Goal: Information Seeking & Learning: Check status

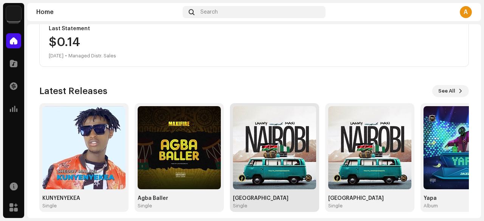
scroll to position [208, 0]
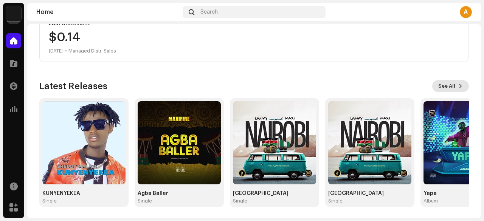
click at [458, 85] on span at bounding box center [460, 86] width 5 height 6
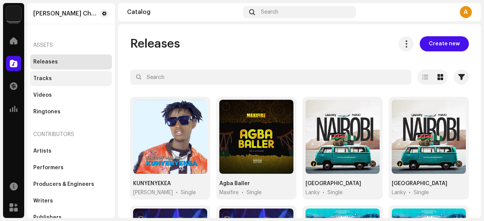
click at [69, 78] on div "Tracks" at bounding box center [71, 79] width 76 height 6
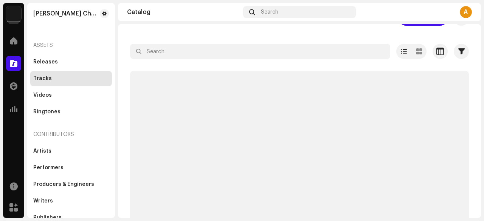
scroll to position [37, 0]
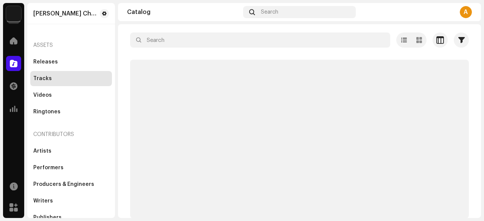
click at [46, 46] on div "Assets" at bounding box center [71, 45] width 82 height 18
click at [46, 58] on div "Releases" at bounding box center [71, 61] width 82 height 15
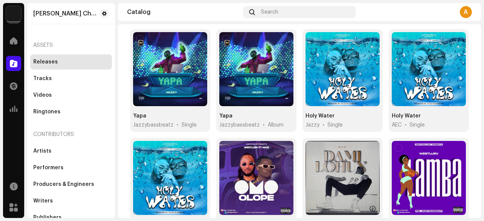
scroll to position [165, 0]
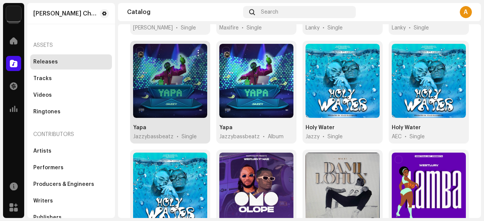
click at [166, 75] on div at bounding box center [170, 81] width 74 height 74
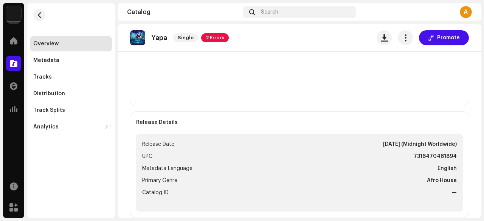
scroll to position [264, 0]
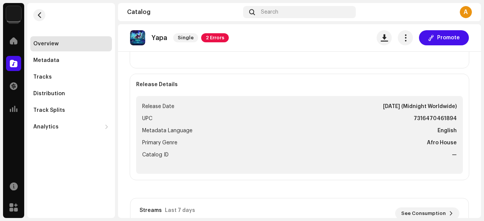
click at [416, 117] on strong "7316470461894" at bounding box center [434, 118] width 43 height 9
copy strong "7316470461894"
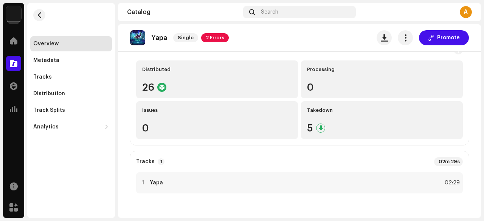
scroll to position [0, 0]
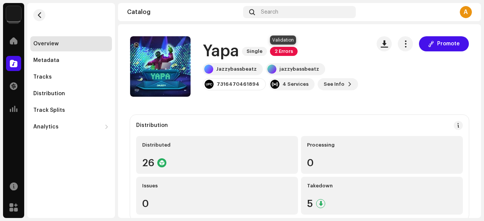
click at [290, 53] on span "2 Errors" at bounding box center [284, 51] width 28 height 9
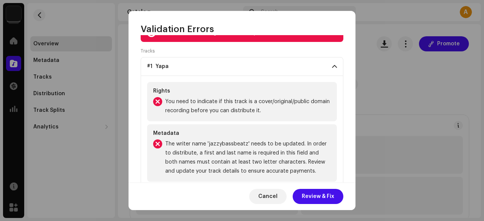
scroll to position [44, 0]
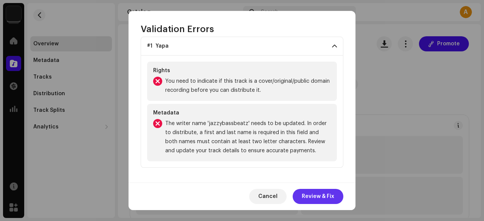
click at [318, 198] on span "Review & Fix" at bounding box center [317, 196] width 32 height 15
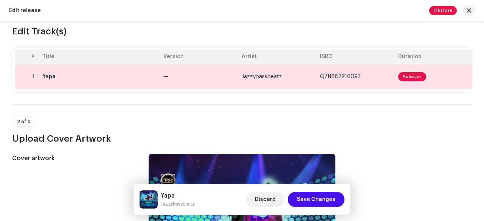
scroll to position [76, 0]
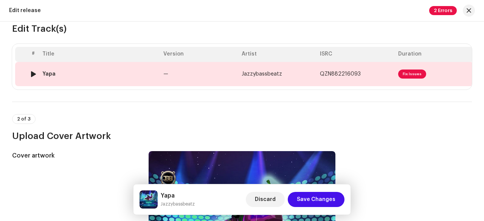
click at [408, 73] on span "Fix Issues" at bounding box center [412, 74] width 28 height 9
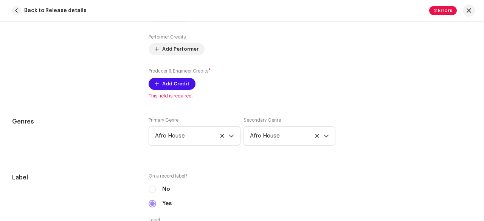
scroll to position [616, 0]
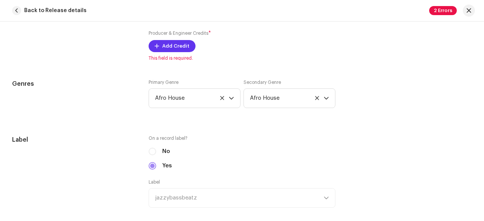
click at [160, 41] on button "Add Credit" at bounding box center [171, 46] width 47 height 12
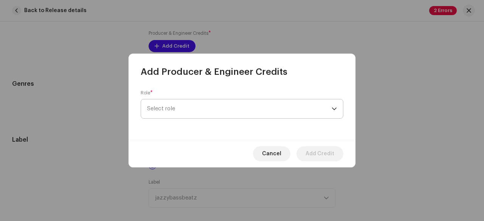
click at [171, 108] on span "Select role" at bounding box center [239, 108] width 184 height 19
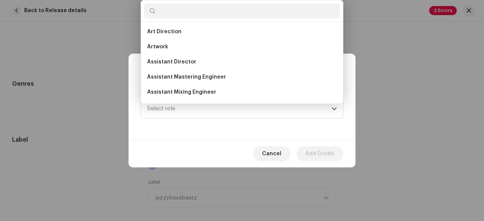
scroll to position [0, 0]
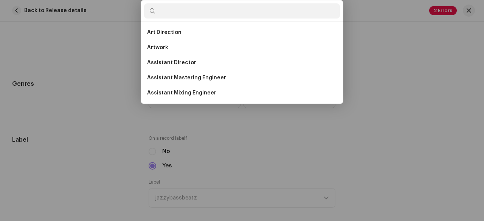
click at [380, 46] on div "Add Producer & Engineer Credits Role * Select role Cancel Add Credit" at bounding box center [242, 110] width 484 height 221
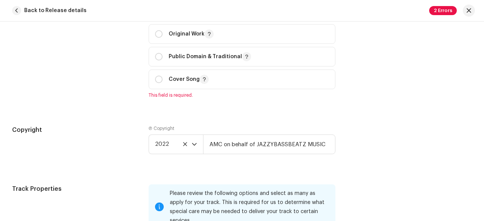
scroll to position [918, 0]
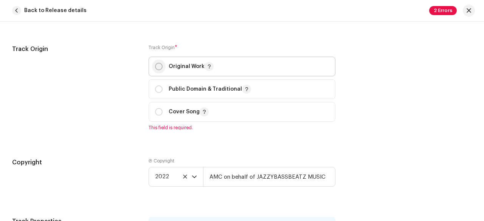
click at [158, 64] on input "radio" at bounding box center [159, 67] width 8 height 8
radio input "true"
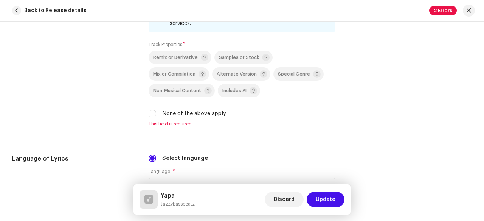
scroll to position [1145, 0]
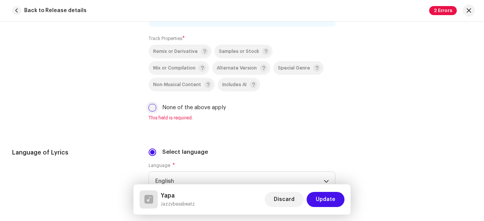
click at [151, 104] on input "None of the above apply" at bounding box center [152, 108] width 8 height 8
checkbox input "true"
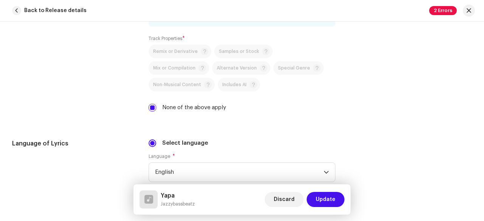
click at [147, 94] on div "Track Properties Please review the following options and select as many as appl…" at bounding box center [241, 51] width 459 height 140
click at [148, 91] on div "Remix or Derivative Samples or Stock Mix or Compilation Alternate Version Speci…" at bounding box center [241, 78] width 187 height 67
click at [150, 88] on div "Remix or Derivative Samples or Stock Mix or Compilation Alternate Version Speci…" at bounding box center [241, 78] width 187 height 67
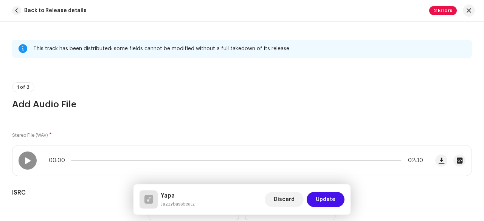
scroll to position [151, 0]
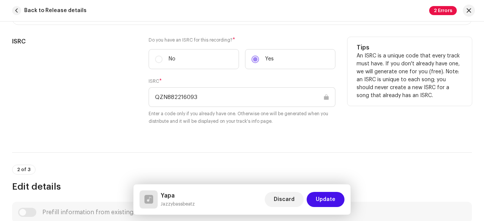
click at [211, 94] on input "QZN882216093" at bounding box center [241, 97] width 187 height 20
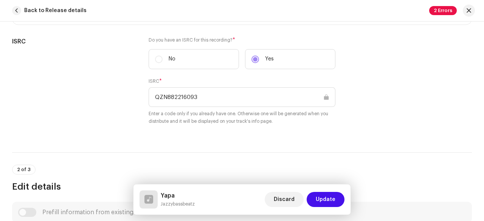
click at [320, 196] on span "Update" at bounding box center [325, 199] width 20 height 15
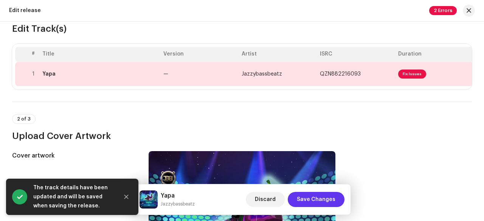
click at [329, 197] on span "Save Changes" at bounding box center [316, 199] width 39 height 15
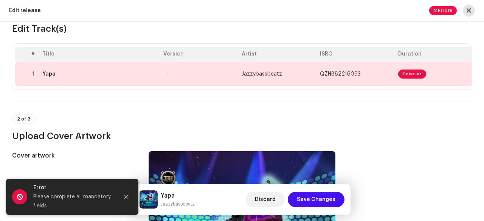
click at [467, 13] on span "button" at bounding box center [468, 11] width 5 height 6
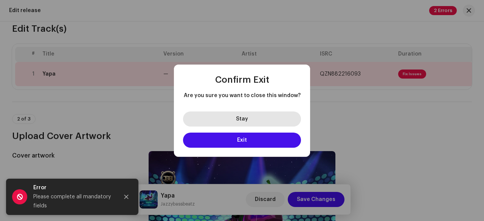
click at [253, 114] on button "Stay" at bounding box center [242, 118] width 118 height 15
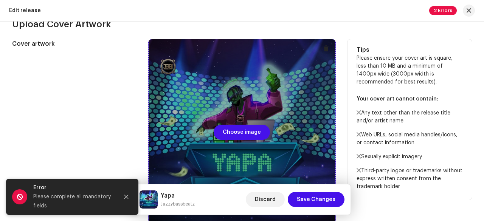
scroll to position [227, 0]
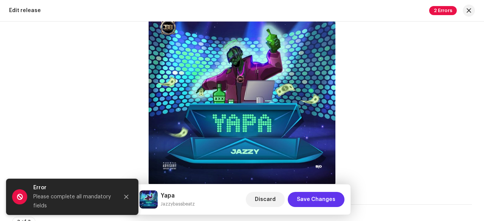
click at [313, 201] on span "Save Changes" at bounding box center [316, 199] width 39 height 15
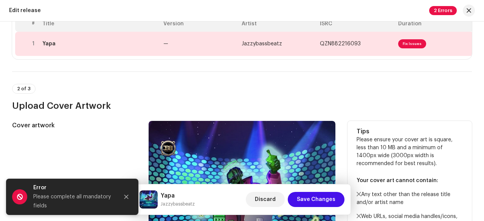
scroll to position [0, 0]
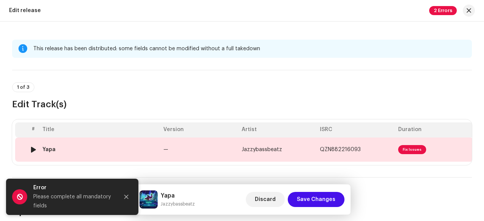
click at [408, 148] on span "Fix Issues" at bounding box center [412, 149] width 28 height 9
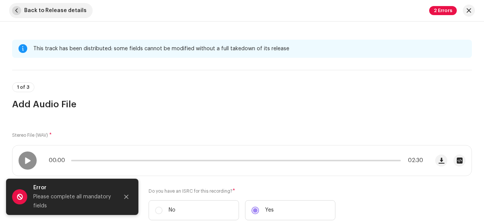
click at [17, 9] on span "button" at bounding box center [16, 10] width 9 height 9
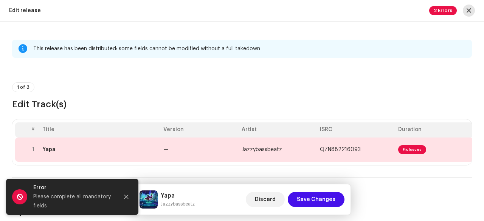
click at [469, 10] on span "button" at bounding box center [468, 11] width 5 height 6
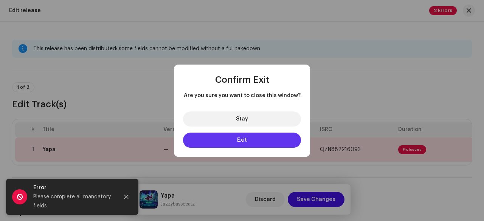
click at [247, 138] on button "Exit" at bounding box center [242, 140] width 118 height 15
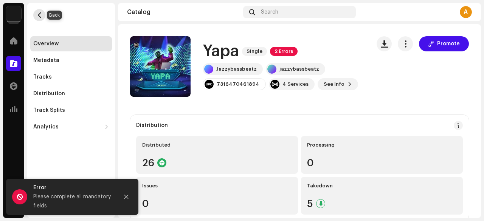
click at [42, 17] on button "button" at bounding box center [39, 15] width 12 height 12
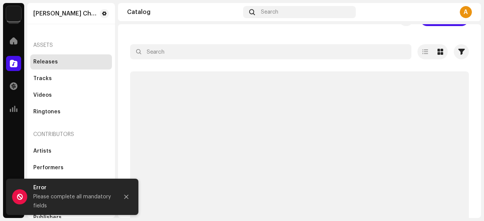
scroll to position [37, 0]
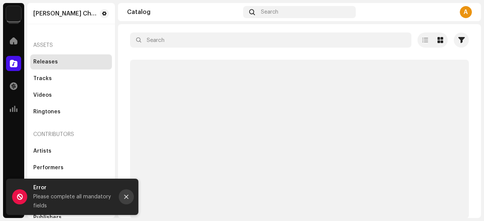
click at [128, 195] on icon "Close" at bounding box center [126, 196] width 5 height 5
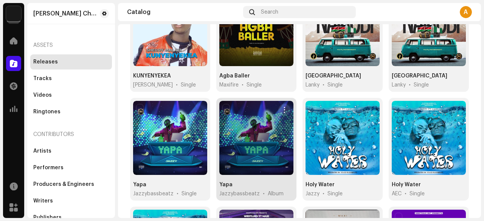
scroll to position [113, 0]
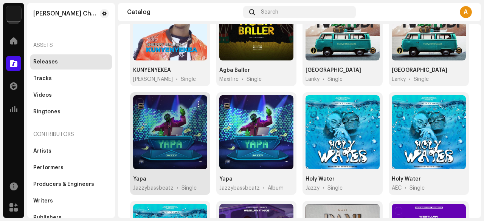
click at [163, 132] on div at bounding box center [170, 132] width 74 height 74
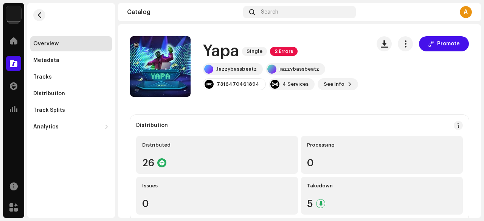
click at [393, 43] on div "Promote" at bounding box center [422, 43] width 92 height 15
click at [397, 45] on button "button" at bounding box center [404, 43] width 15 height 15
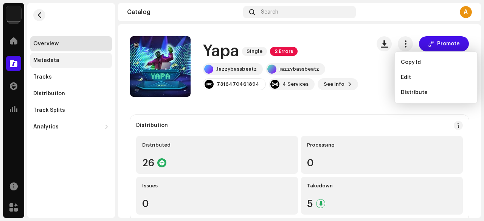
click at [80, 65] on div "Metadata" at bounding box center [71, 60] width 82 height 15
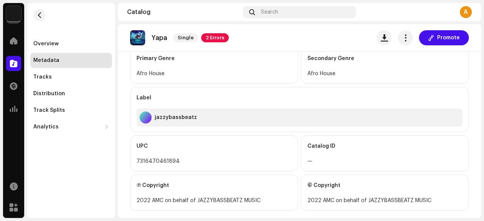
scroll to position [288, 0]
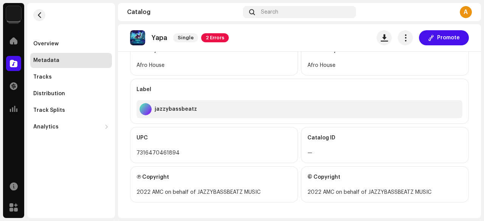
click at [155, 148] on div "7316470461894" at bounding box center [213, 152] width 155 height 9
copy div "7316470461894"
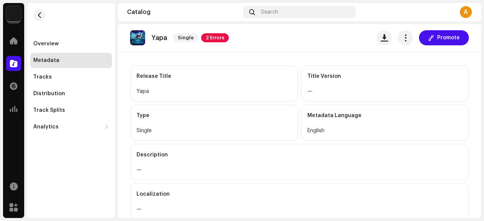
scroll to position [0, 0]
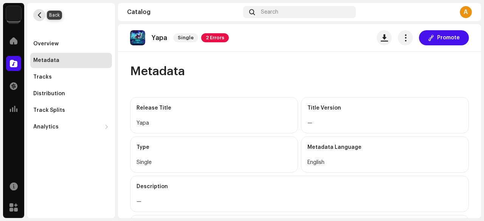
click at [40, 15] on span "button" at bounding box center [40, 15] width 6 height 6
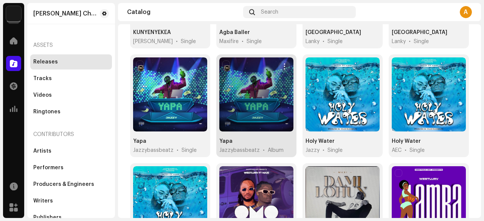
click at [258, 102] on div at bounding box center [256, 94] width 74 height 74
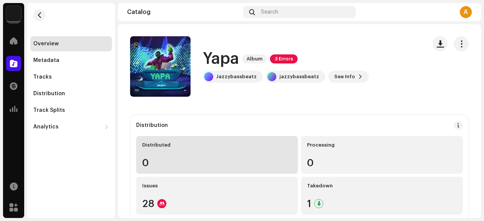
scroll to position [38, 0]
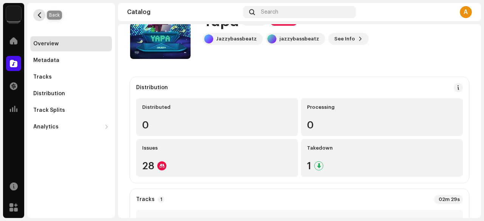
click at [39, 15] on span "button" at bounding box center [40, 15] width 6 height 6
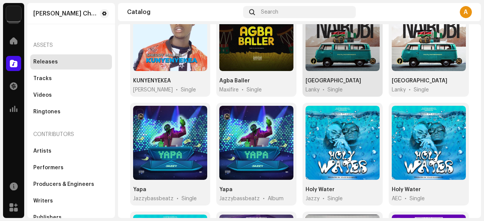
scroll to position [113, 0]
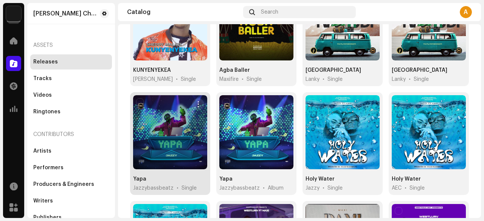
click at [170, 136] on div at bounding box center [170, 132] width 74 height 74
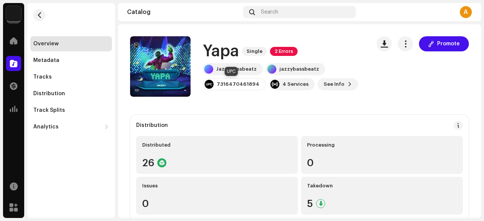
click at [226, 84] on div "7316470461894" at bounding box center [237, 84] width 43 height 6
copy div "7316470461894"
click at [31, 21] on re-m-nav-back at bounding box center [39, 19] width 18 height 33
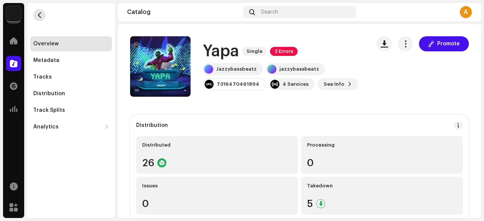
click at [34, 17] on button "button" at bounding box center [39, 15] width 12 height 12
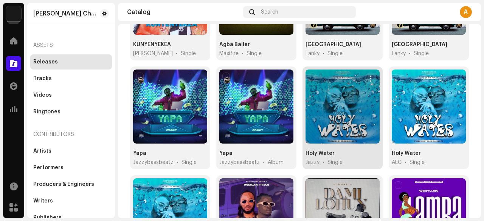
scroll to position [151, 0]
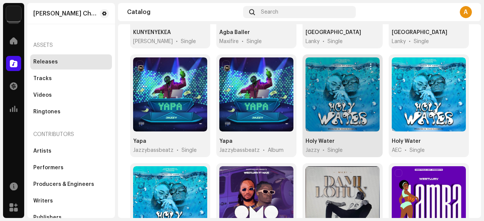
click at [349, 85] on div at bounding box center [342, 94] width 74 height 74
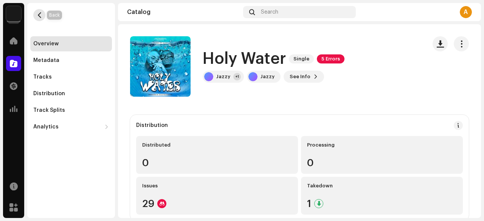
click at [42, 15] on button "button" at bounding box center [39, 15] width 12 height 12
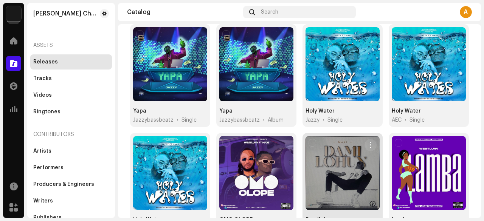
scroll to position [227, 0]
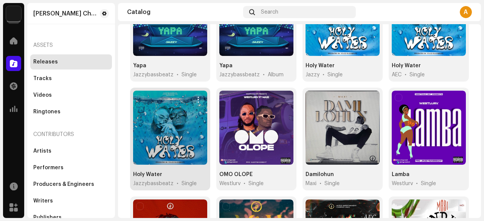
click at [167, 116] on div at bounding box center [170, 128] width 74 height 74
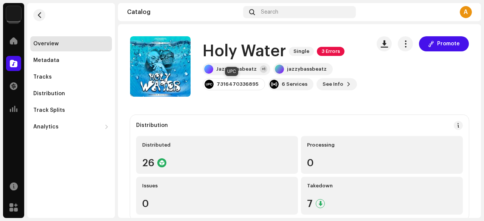
click at [239, 84] on div "7316470336895" at bounding box center [237, 84] width 42 height 6
copy div "7316470336895"
click at [403, 43] on span "button" at bounding box center [405, 44] width 7 height 6
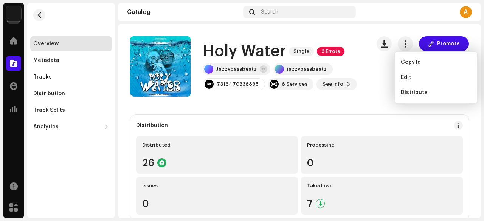
click at [363, 96] on div "Holy Water Single 3 Errors Jazzybassbeatz +1 jazzybassbeatz 7316470336895 6 Ser…" at bounding box center [299, 66] width 339 height 60
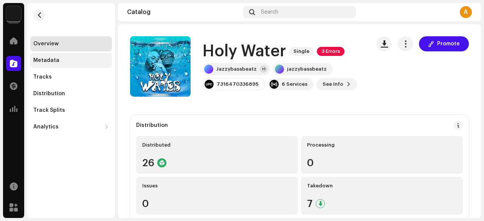
click at [71, 62] on div "Metadata" at bounding box center [71, 60] width 76 height 6
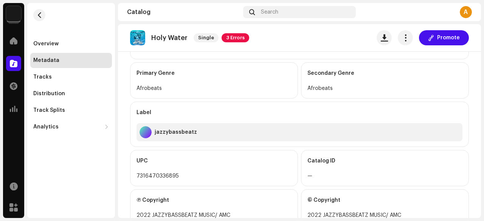
scroll to position [288, 0]
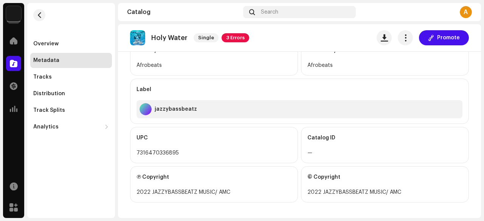
click at [167, 148] on div "7316470336895" at bounding box center [213, 152] width 155 height 9
click at [166, 151] on div "7316470336895" at bounding box center [213, 152] width 155 height 9
copy div "7316470336895"
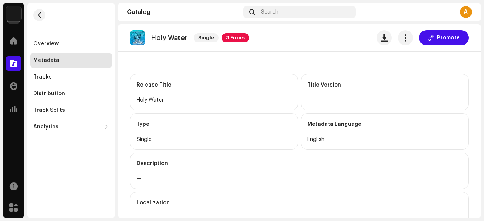
scroll to position [0, 0]
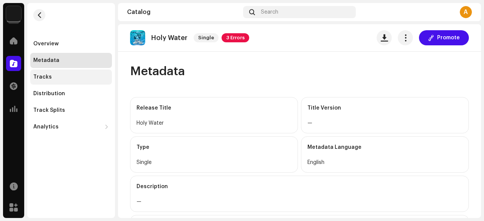
click at [42, 77] on div "Tracks" at bounding box center [42, 77] width 19 height 6
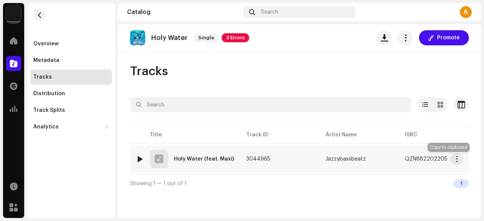
click at [450, 159] on button "button" at bounding box center [454, 159] width 9 height 9
click at [43, 17] on button "button" at bounding box center [39, 15] width 12 height 12
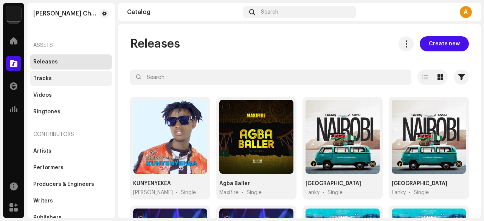
click at [48, 80] on div "Tracks" at bounding box center [42, 79] width 19 height 6
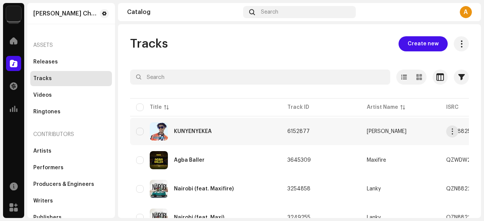
scroll to position [38, 0]
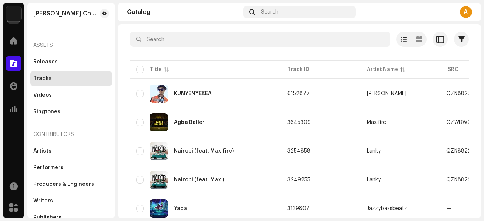
drag, startPoint x: 320, startPoint y: 220, endPoint x: 328, endPoint y: 222, distance: 7.3
click at [328, 221] on html "[PERSON_NAME] Chichoya Home Catalog Transactions Analytics Resources Marketplac…" at bounding box center [242, 110] width 484 height 221
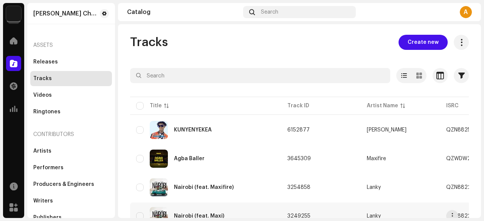
scroll to position [0, 0]
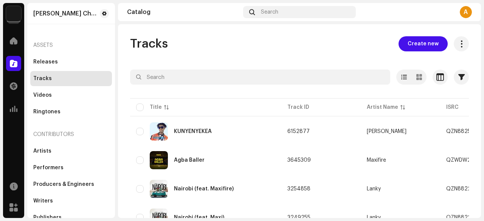
drag, startPoint x: 439, startPoint y: 109, endPoint x: 323, endPoint y: 111, distance: 116.4
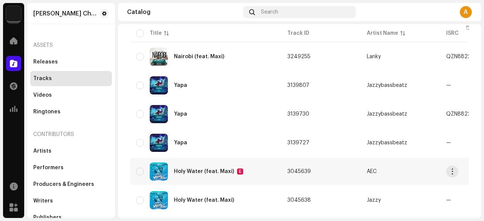
scroll to position [151, 0]
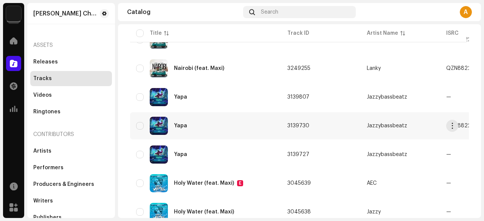
click at [459, 127] on div "QZN882216093" at bounding box center [466, 125] width 41 height 5
click at [451, 130] on button "button" at bounding box center [452, 126] width 12 height 12
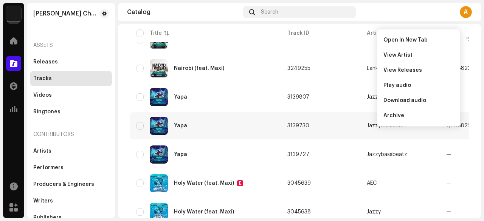
click at [459, 136] on td "QZN882216093" at bounding box center [479, 125] width 79 height 27
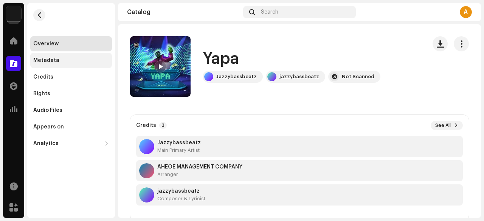
click at [60, 62] on div "Metadata" at bounding box center [71, 60] width 76 height 6
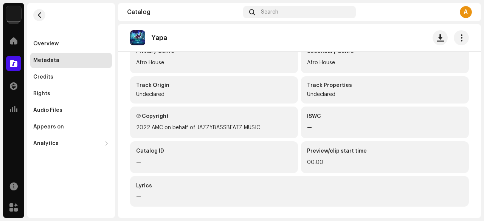
scroll to position [160, 0]
click at [43, 43] on div "Overview" at bounding box center [45, 44] width 25 height 6
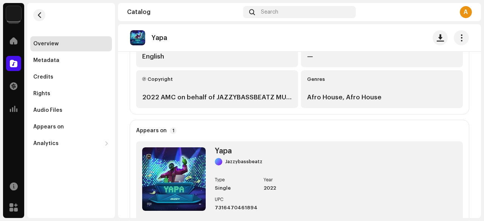
scroll to position [264, 0]
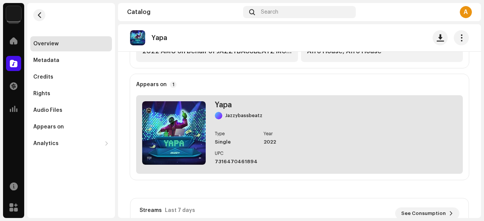
click at [243, 159] on div "7316470461894" at bounding box center [236, 162] width 43 height 6
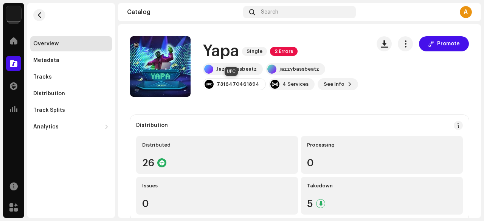
click at [227, 82] on div "7316470461894" at bounding box center [237, 84] width 43 height 6
copy div "7316470461894"
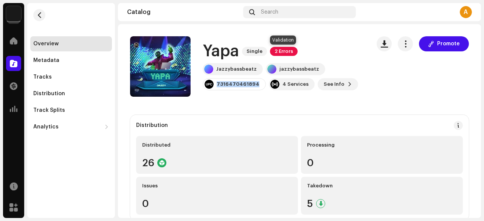
click at [284, 53] on span "2 Errors" at bounding box center [284, 51] width 28 height 9
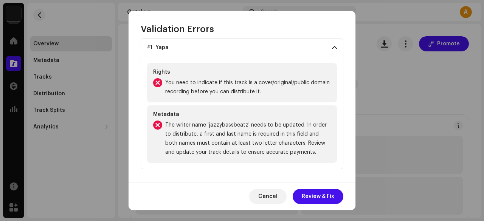
scroll to position [44, 0]
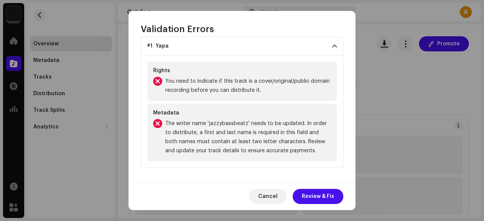
click at [220, 93] on span "You need to indicate if this track is a cover/original/public domain recording …" at bounding box center [247, 86] width 165 height 18
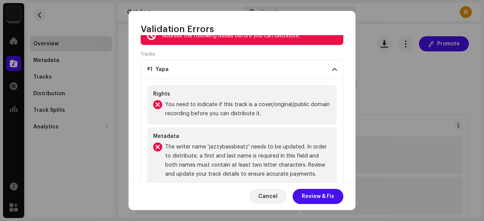
scroll to position [0, 0]
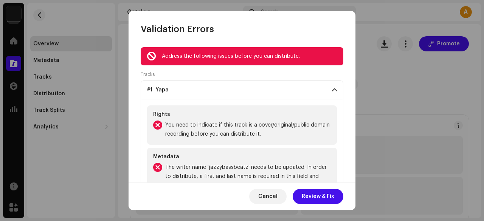
click at [340, 88] on p-accordion-header "#1 Yapa" at bounding box center [242, 89] width 203 height 19
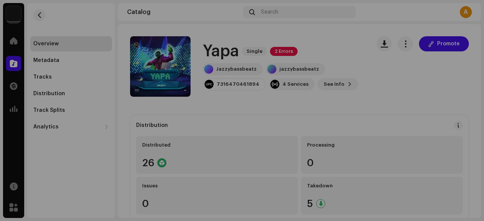
click at [366, 81] on div "Validation Errors Address the following issues before you can distribute. Track…" at bounding box center [242, 110] width 484 height 221
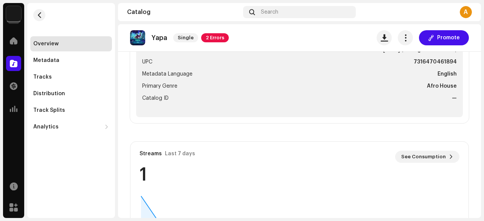
scroll to position [300, 0]
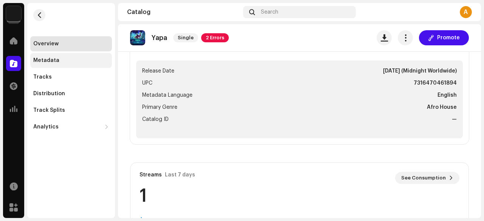
click at [74, 61] on div "Metadata" at bounding box center [71, 60] width 76 height 6
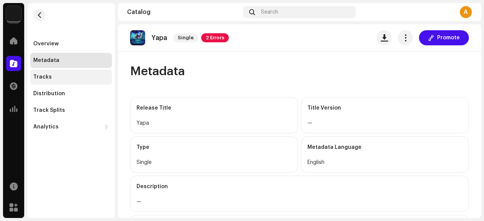
click at [48, 71] on div "Tracks" at bounding box center [71, 77] width 82 height 15
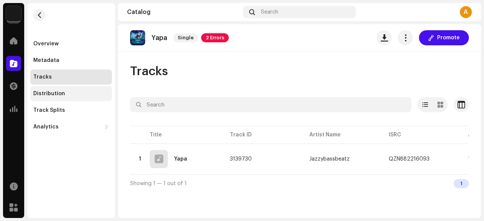
click at [85, 94] on div "Distribution" at bounding box center [71, 94] width 76 height 6
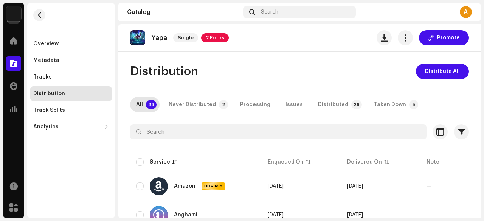
click at [85, 92] on div "Distribution" at bounding box center [71, 94] width 76 height 6
click at [39, 11] on button "button" at bounding box center [39, 15] width 12 height 12
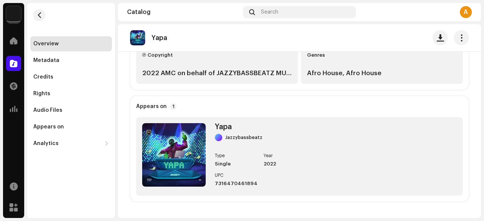
scroll to position [243, 0]
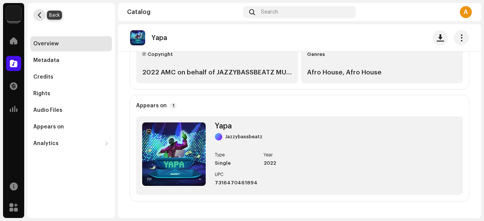
click at [39, 17] on span "button" at bounding box center [40, 15] width 6 height 6
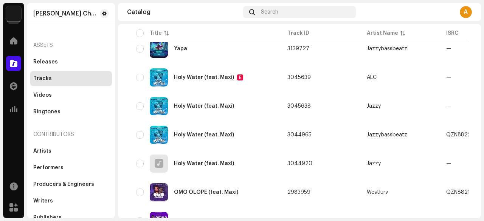
scroll to position [257, 0]
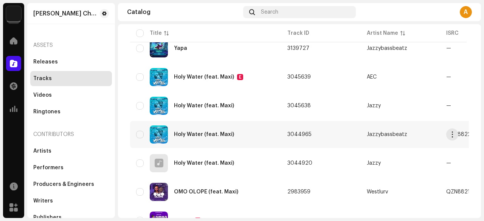
click at [278, 134] on td "Holy Water (feat. Maxi)" at bounding box center [205, 134] width 151 height 27
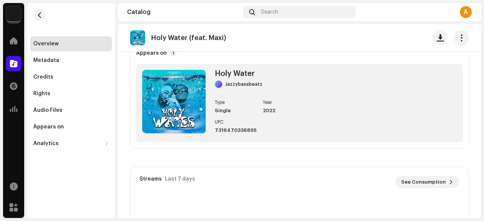
scroll to position [296, 0]
click at [16, 40] on span at bounding box center [14, 41] width 8 height 6
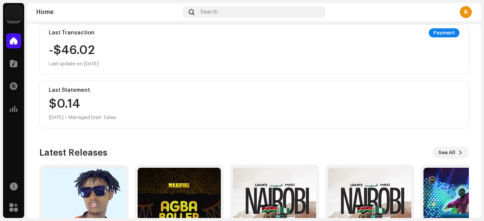
scroll to position [151, 0]
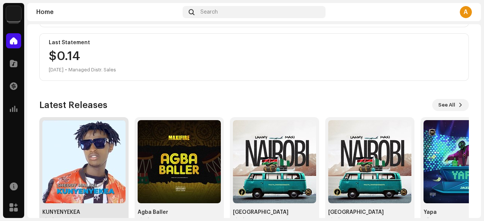
click at [84, 152] on img at bounding box center [83, 161] width 83 height 83
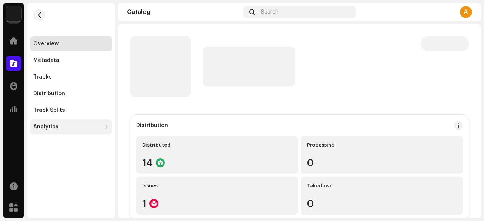
click at [46, 120] on div "Analytics" at bounding box center [71, 126] width 82 height 15
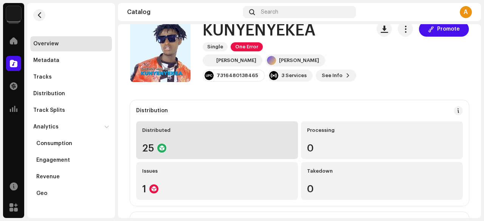
scroll to position [38, 0]
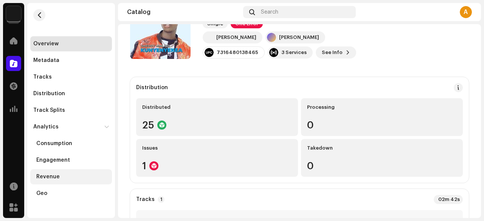
click at [45, 171] on div "Revenue" at bounding box center [71, 176] width 82 height 15
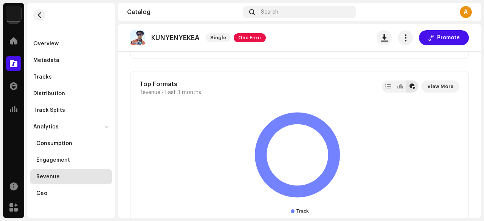
scroll to position [1035, 0]
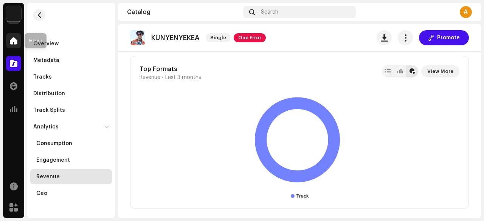
click at [14, 38] on span at bounding box center [14, 41] width 8 height 6
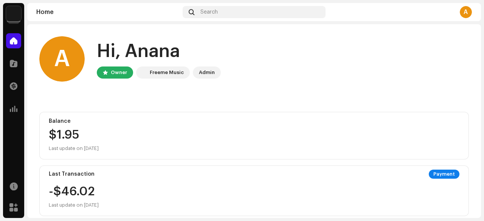
click at [10, 15] on img at bounding box center [13, 13] width 15 height 15
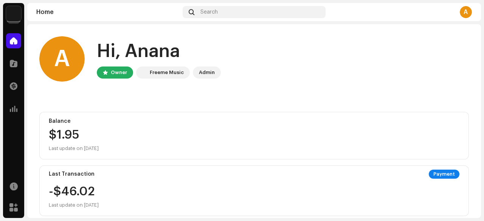
click at [444, 172] on div "Payment" at bounding box center [443, 174] width 31 height 9
click at [9, 61] on div at bounding box center [13, 63] width 15 height 15
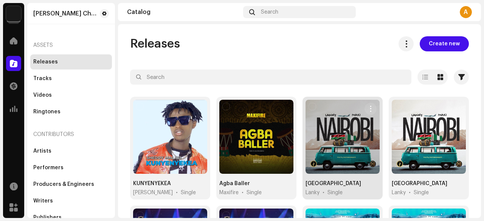
click at [344, 139] on div at bounding box center [342, 137] width 74 height 74
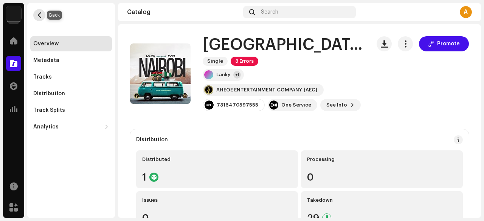
click at [40, 14] on span "button" at bounding box center [40, 15] width 6 height 6
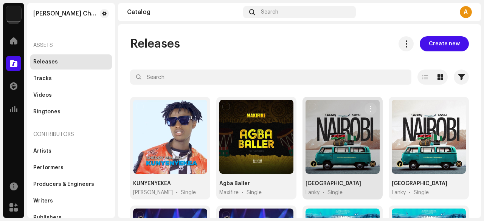
scroll to position [38, 0]
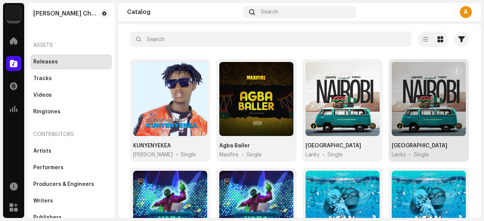
click at [413, 103] on div at bounding box center [428, 99] width 74 height 74
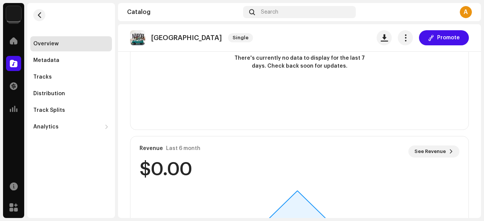
scroll to position [567, 0]
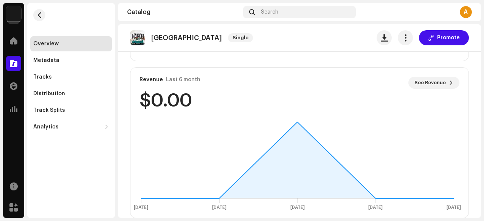
click at [433, 68] on re-o-release-hero "Nairobi Single Promote [GEOGRAPHIC_DATA] Single Lanky +1 AHEOE ENTERTAINMENT CO…" at bounding box center [299, 61] width 363 height 75
click at [45, 124] on div "Analytics" at bounding box center [45, 127] width 25 height 6
click at [52, 177] on div "Revenue" at bounding box center [47, 177] width 23 height 6
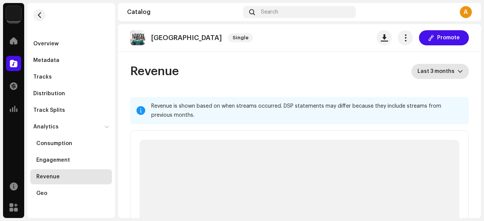
click at [421, 72] on span "Last 3 months" at bounding box center [437, 71] width 40 height 15
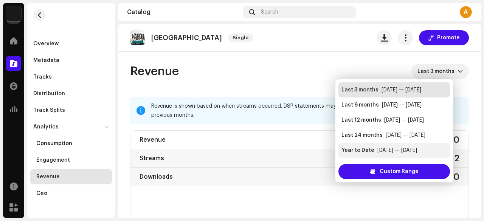
click at [354, 150] on div "Year to Date" at bounding box center [357, 151] width 33 height 8
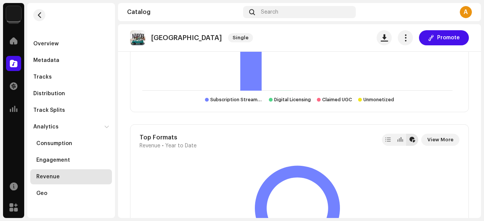
scroll to position [1035, 0]
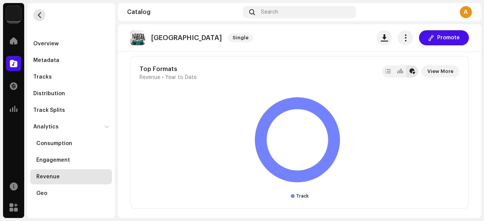
click at [41, 17] on span "button" at bounding box center [40, 15] width 6 height 6
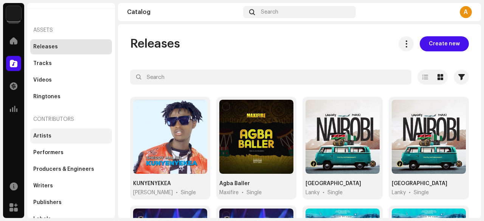
scroll to position [23, 0]
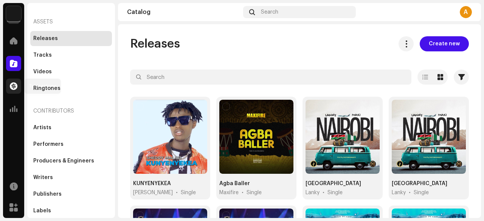
click at [13, 83] on span at bounding box center [14, 86] width 8 height 6
